Goal: Check status: Check status

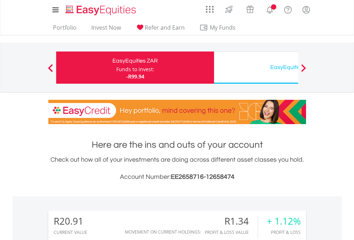
scroll to position [69, 112]
click at [116, 68] on div "Funds to invest:" at bounding box center [135, 69] width 38 height 7
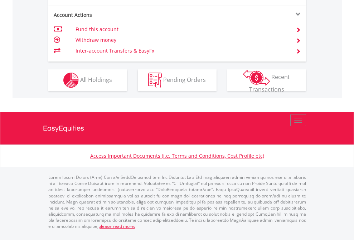
scroll to position [671, 0]
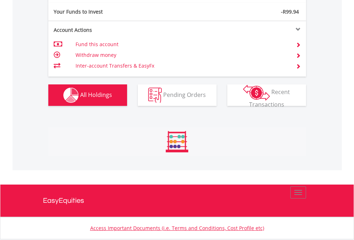
scroll to position [69, 112]
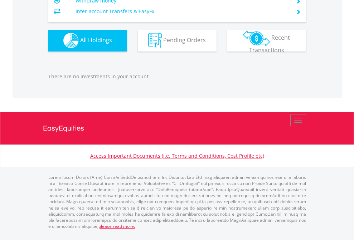
scroll to position [69, 112]
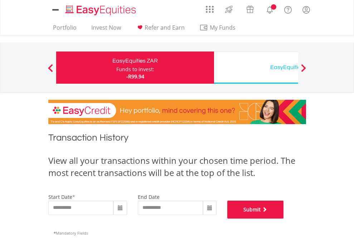
click at [284, 219] on button "Submit" at bounding box center [255, 210] width 57 height 18
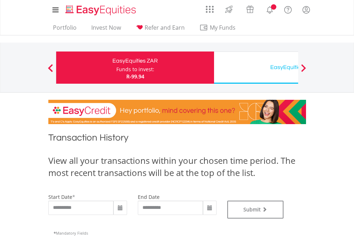
click at [256, 68] on div "EasyEquities USD" at bounding box center [292, 67] width 149 height 10
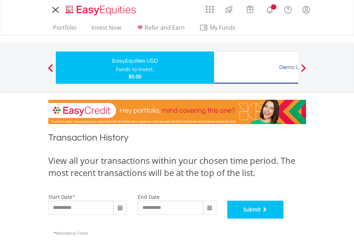
click at [284, 219] on button "Submit" at bounding box center [255, 210] width 57 height 18
